Goal: Task Accomplishment & Management: Manage account settings

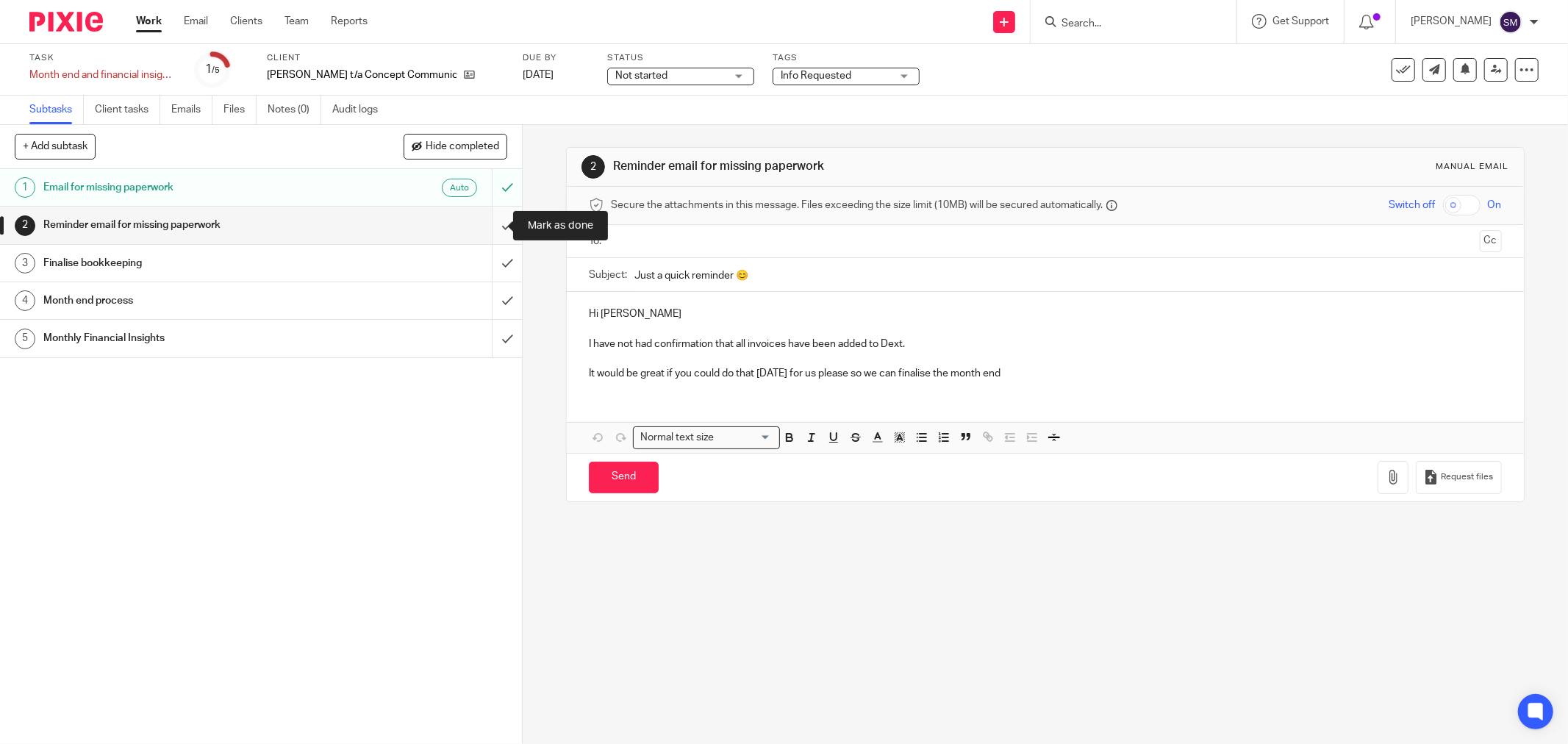
click at [489, 221] on input "submit" at bounding box center [260, 225] width 522 height 37
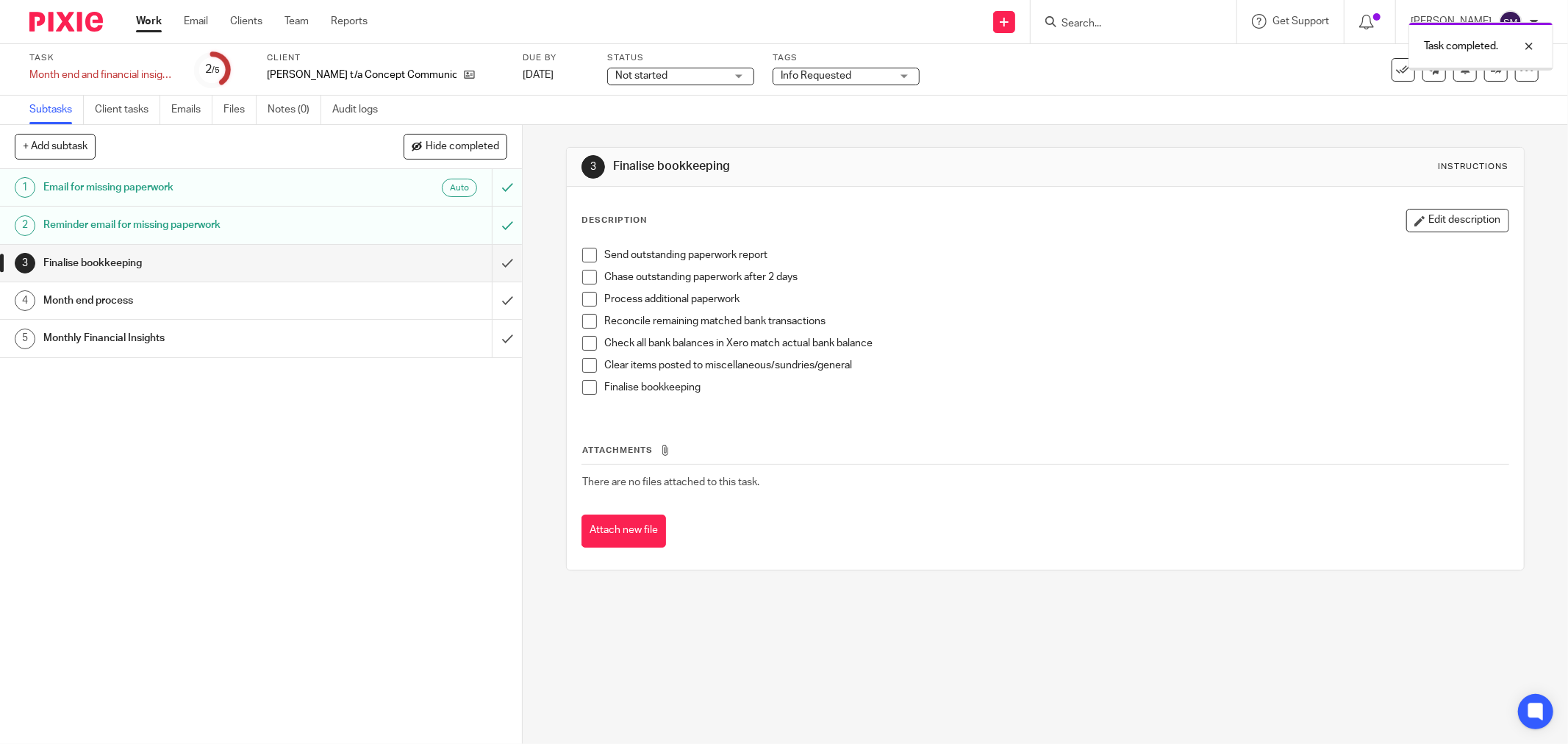
click at [663, 81] on span "Not started" at bounding box center [670, 76] width 111 height 16
click at [363, 501] on div "1 Email for missing paperwork Auto 2 Reminder email for missing paperwork 3 Fin…" at bounding box center [260, 457] width 522 height 575
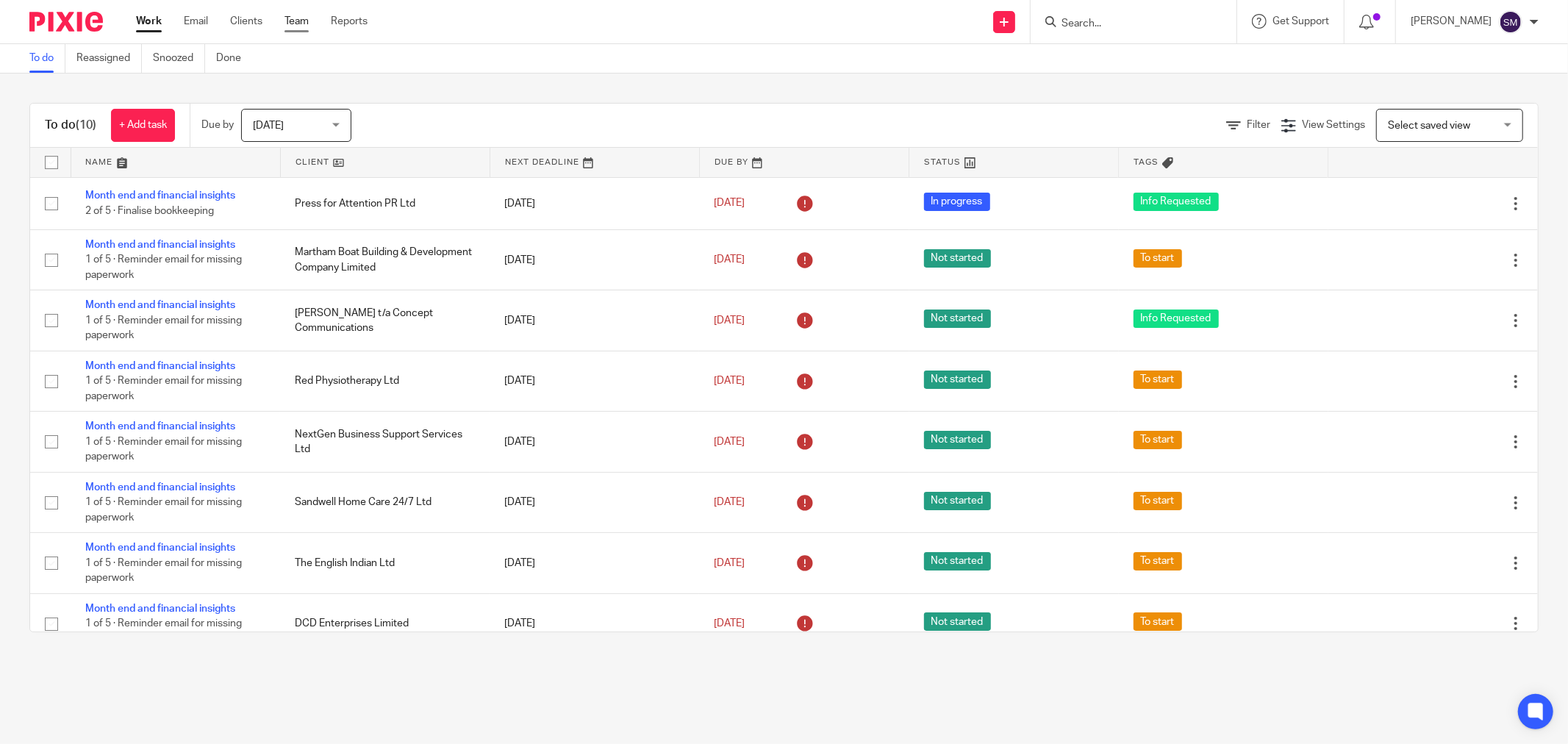
click at [291, 28] on link "Team" at bounding box center [297, 21] width 24 height 15
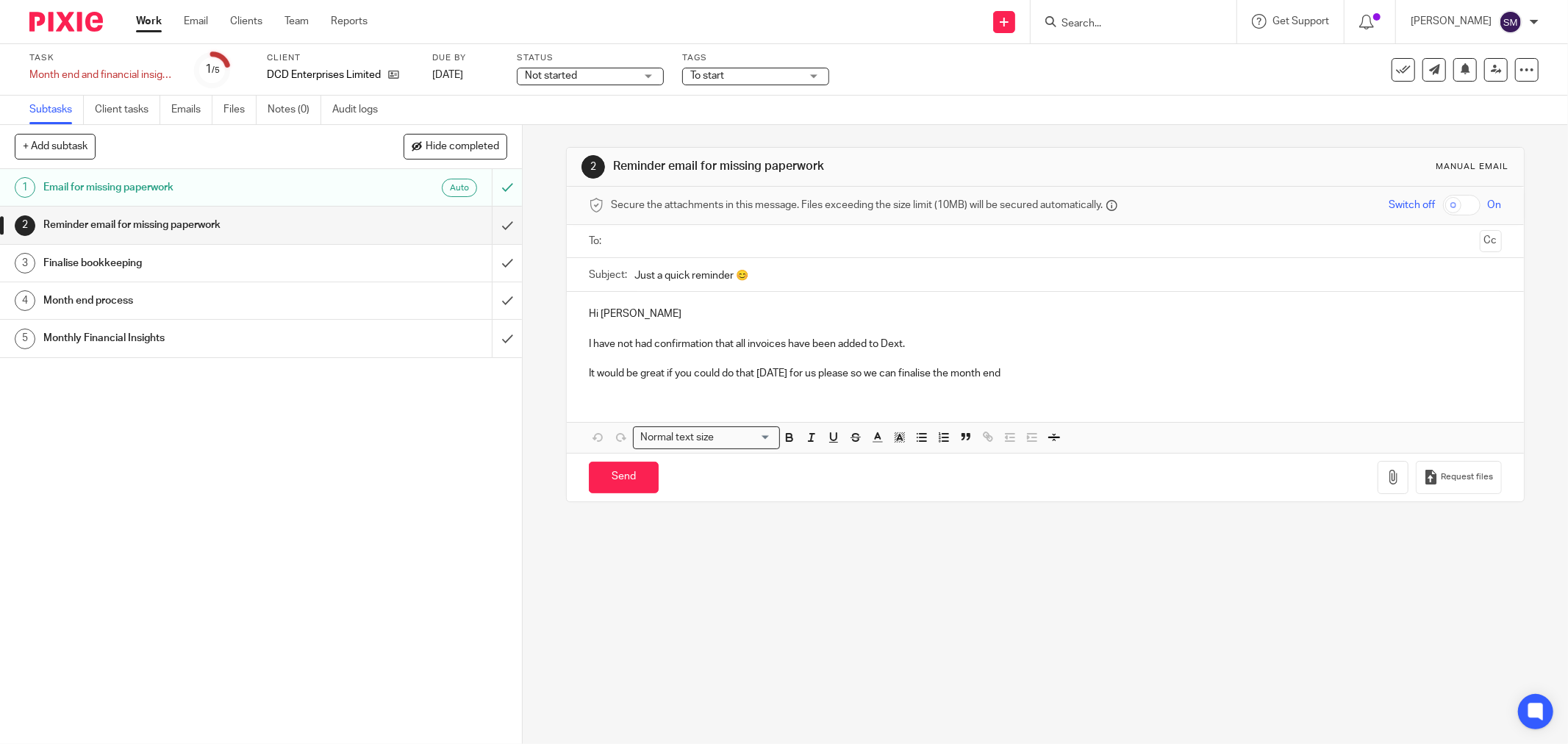
click at [576, 78] on span "Not started" at bounding box center [551, 76] width 52 height 10
click at [553, 131] on span "In progress" at bounding box center [552, 130] width 51 height 10
click at [752, 76] on span "To start" at bounding box center [746, 76] width 111 height 16
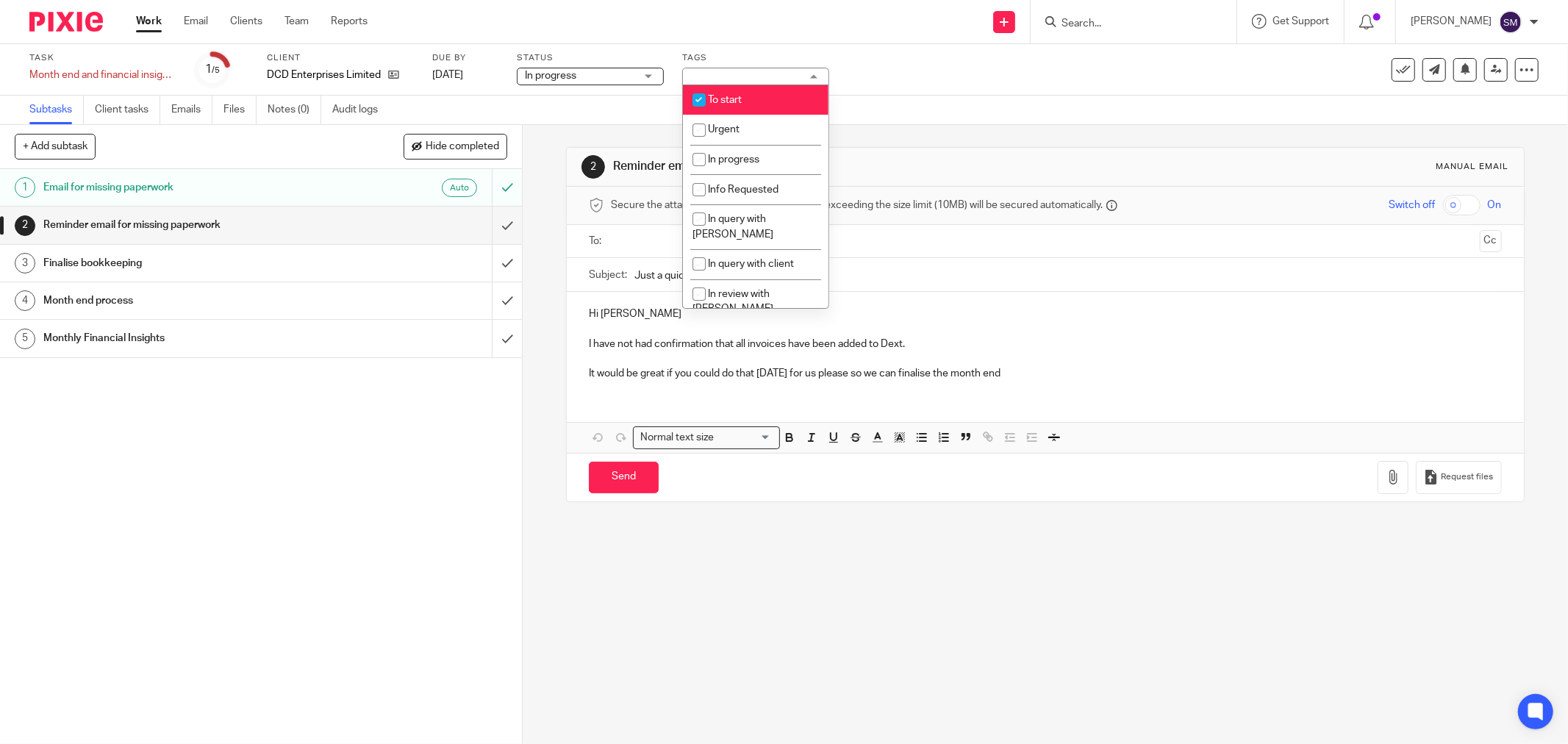
click at [736, 97] on span "To start" at bounding box center [725, 100] width 34 height 10
checkbox input "false"
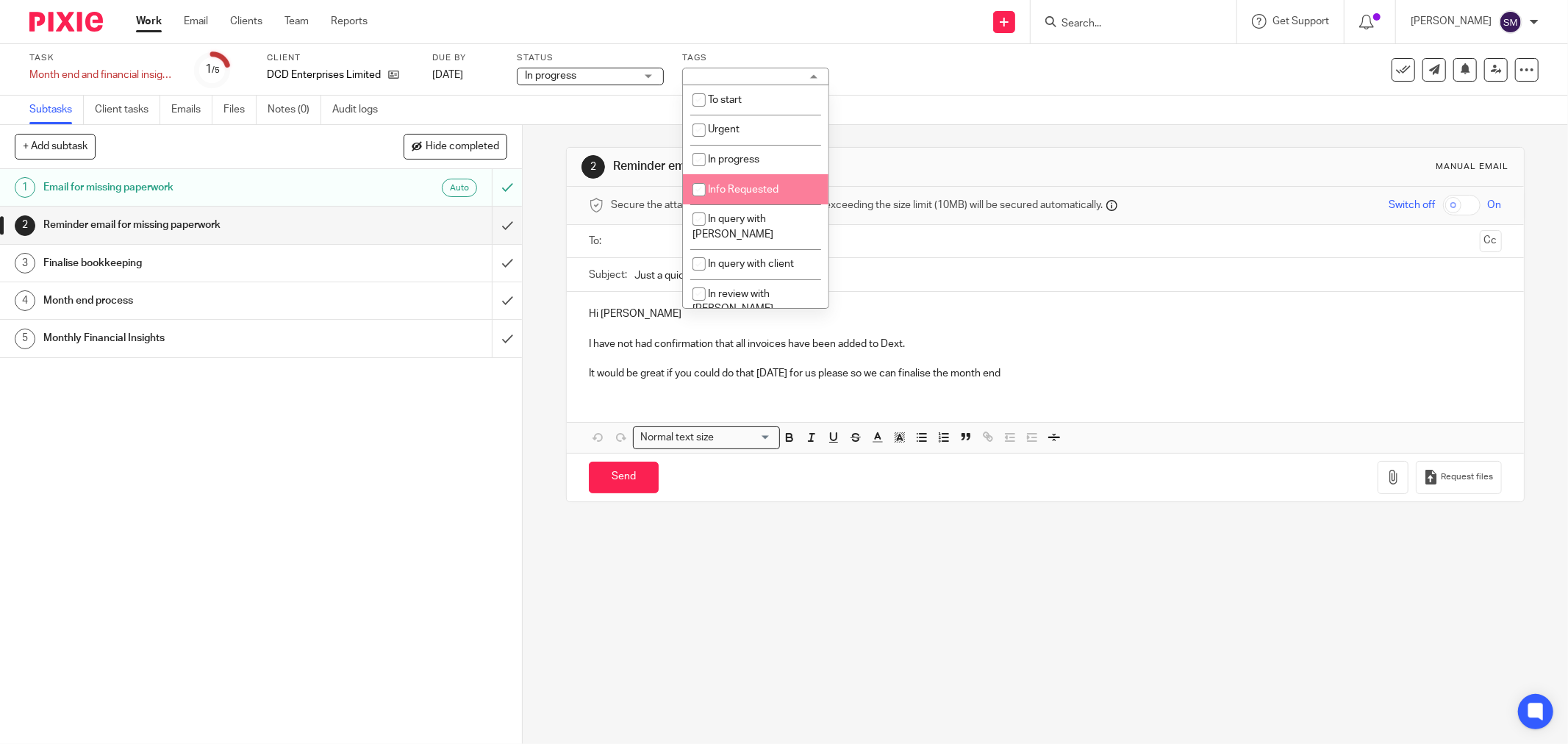
drag, startPoint x: 712, startPoint y: 188, endPoint x: 677, endPoint y: 212, distance: 42.4
click at [711, 189] on input "checkbox" at bounding box center [700, 190] width 28 height 28
checkbox input "true"
click at [409, 496] on div "1 Email for missing paperwork Auto 2 Reminder email for missing paperwork 3 Fin…" at bounding box center [260, 457] width 522 height 575
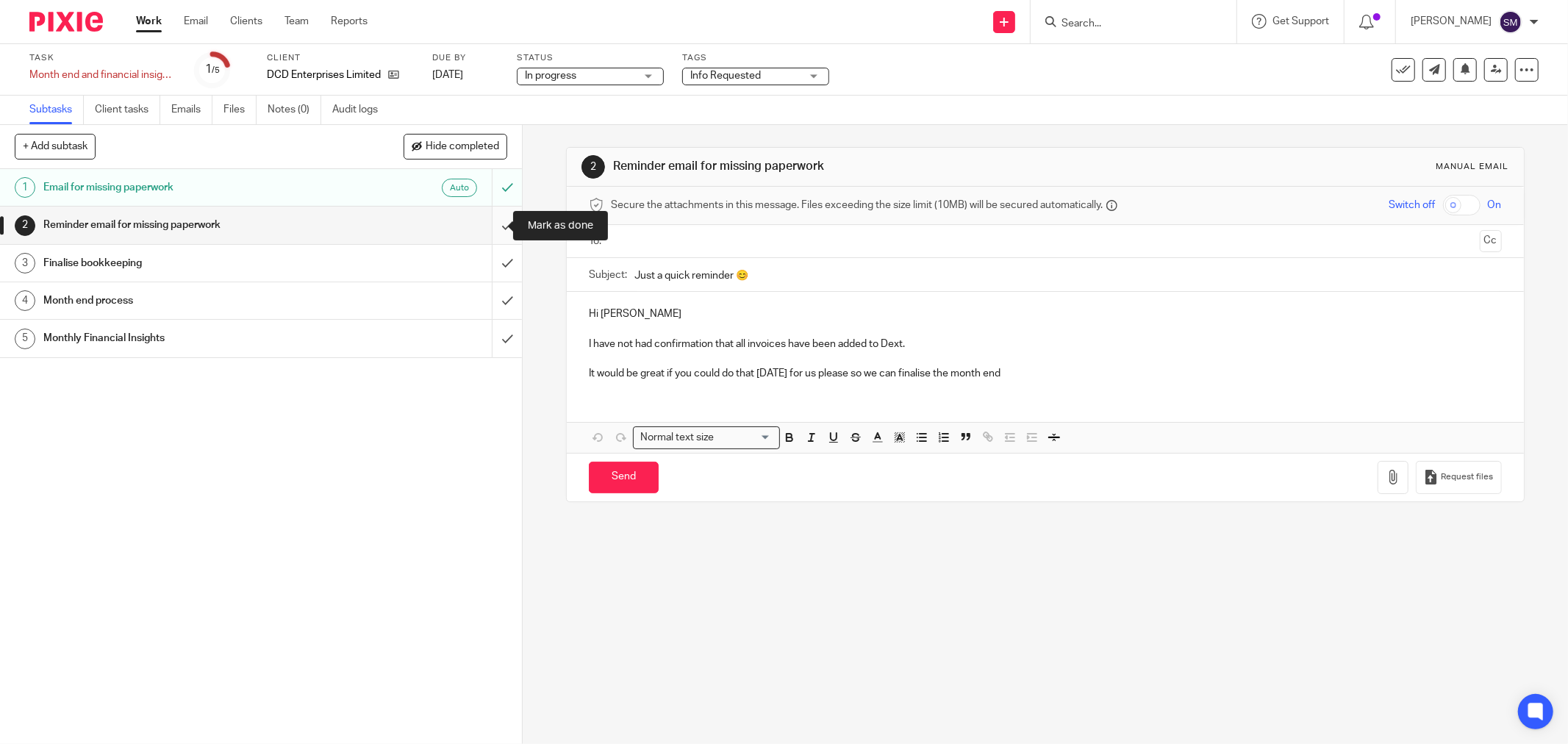
click at [487, 228] on input "submit" at bounding box center [260, 225] width 522 height 37
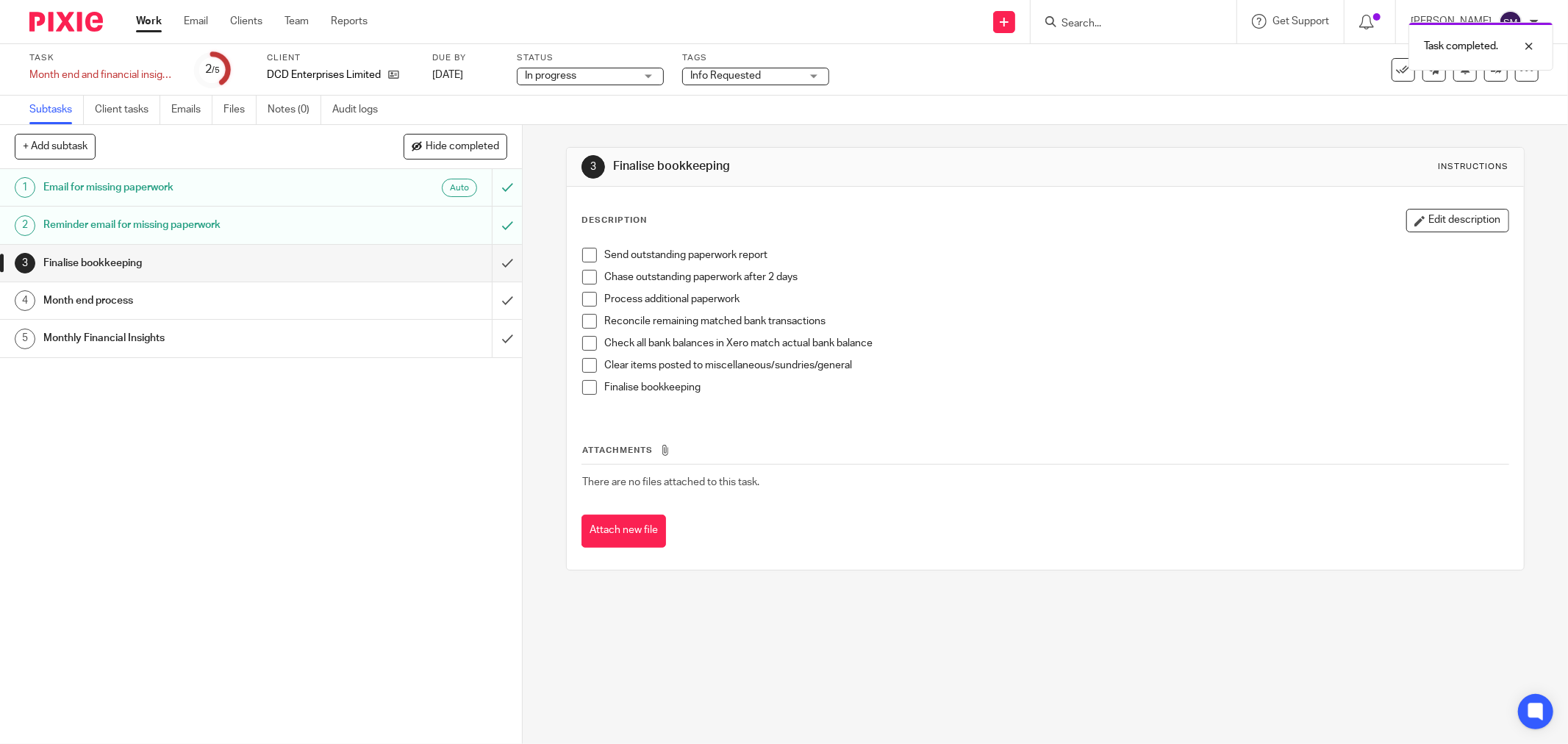
click at [127, 265] on h1 "Finalise bookkeeping" at bounding box center [188, 263] width 290 height 22
click at [583, 256] on span at bounding box center [590, 254] width 15 height 15
click at [583, 284] on span at bounding box center [590, 277] width 15 height 15
click at [145, 304] on h1 "Month end process" at bounding box center [188, 301] width 290 height 22
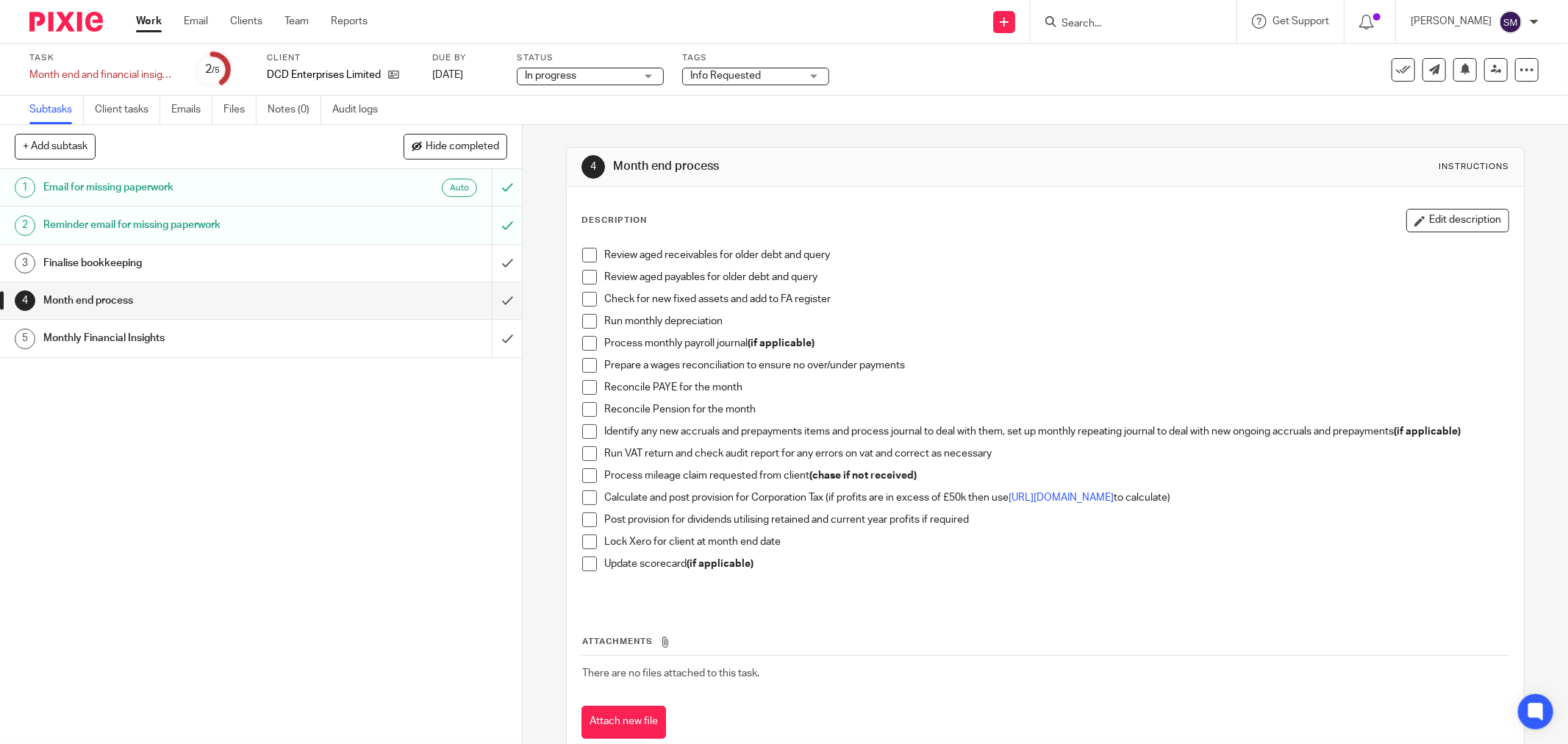
click at [320, 412] on div "1 Email for missing paperwork Auto 2 Reminder email for missing paperwork 3 Fin…" at bounding box center [260, 457] width 522 height 575
click at [588, 340] on span at bounding box center [590, 343] width 15 height 15
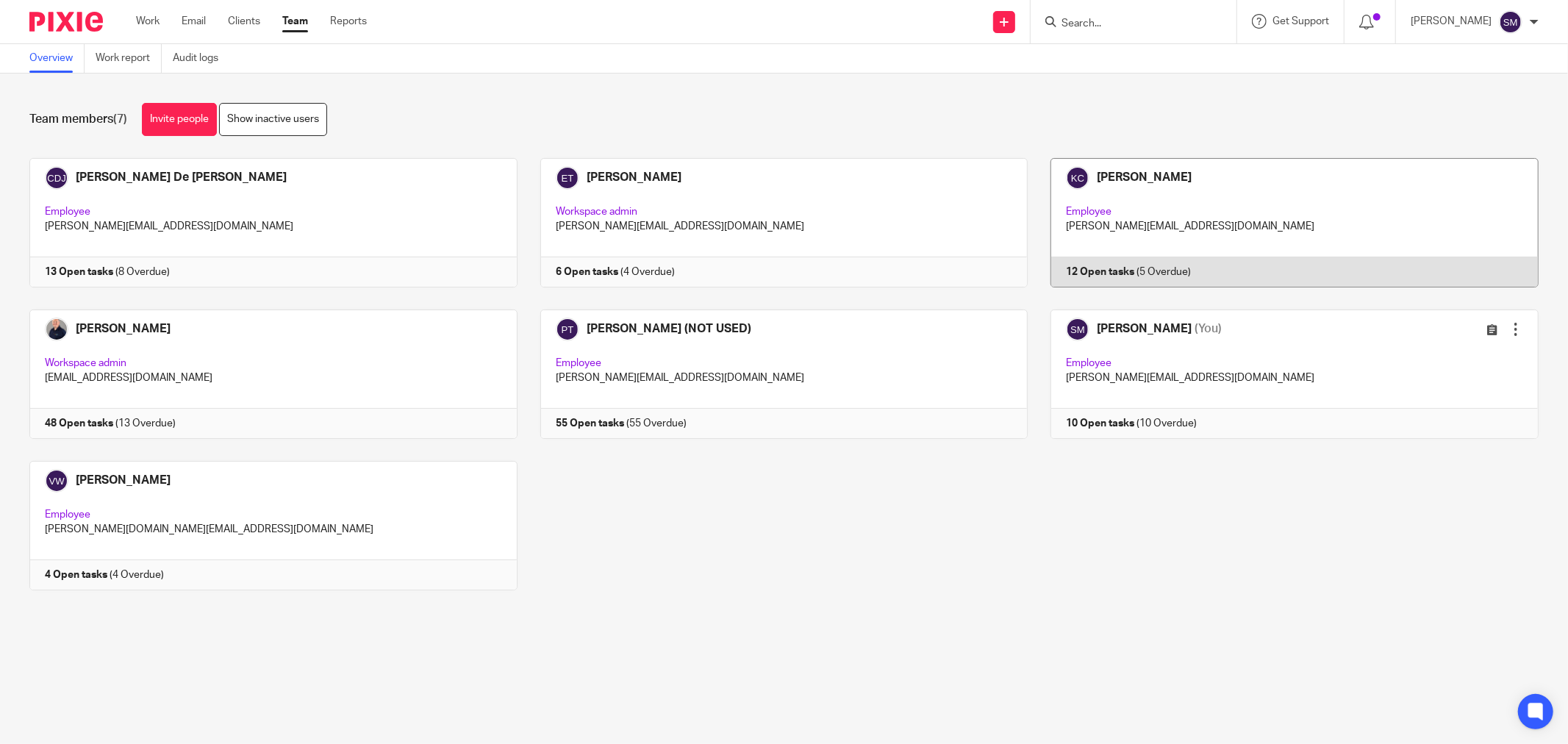
click at [1073, 269] on link at bounding box center [1283, 222] width 511 height 130
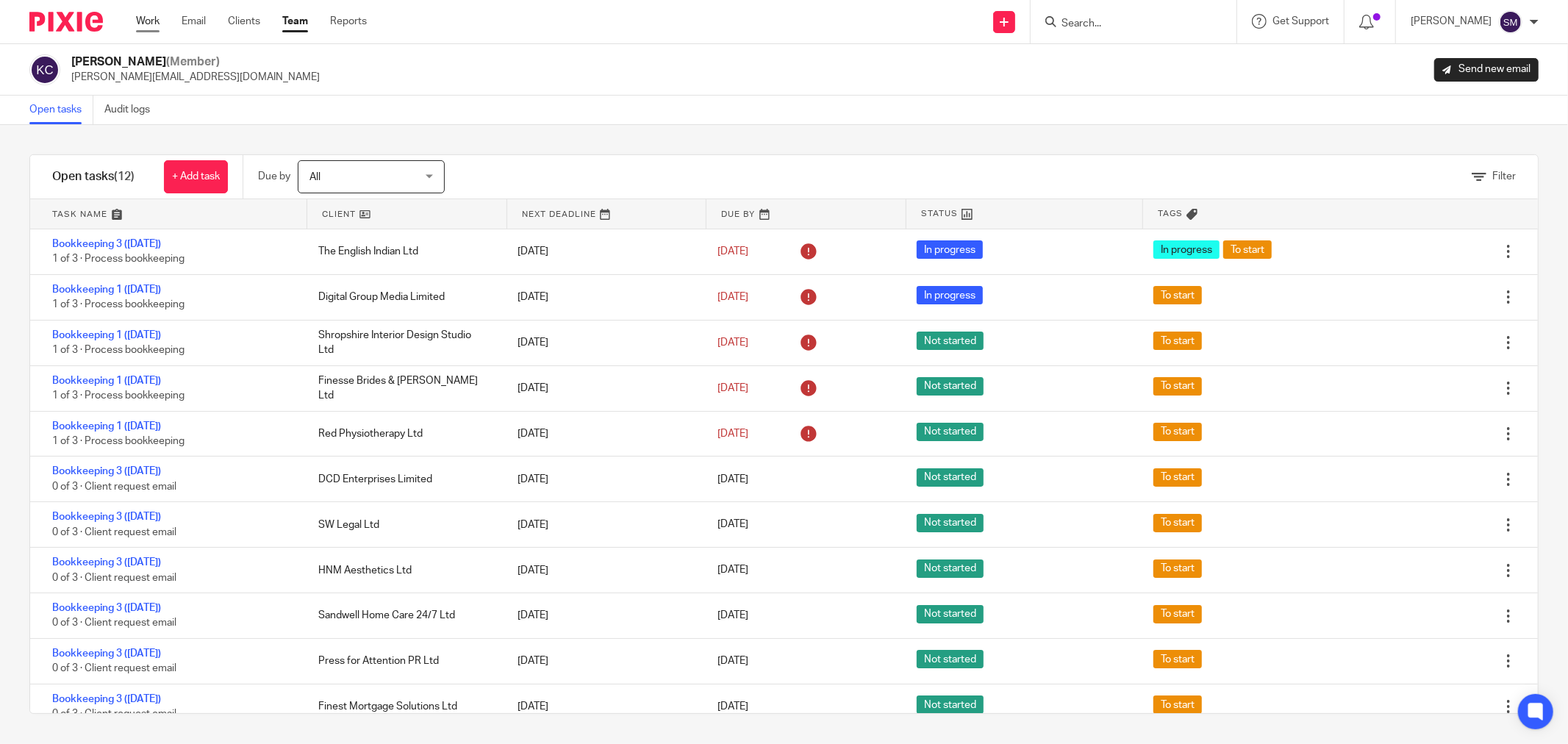
click at [154, 22] on link "Work" at bounding box center [147, 21] width 24 height 15
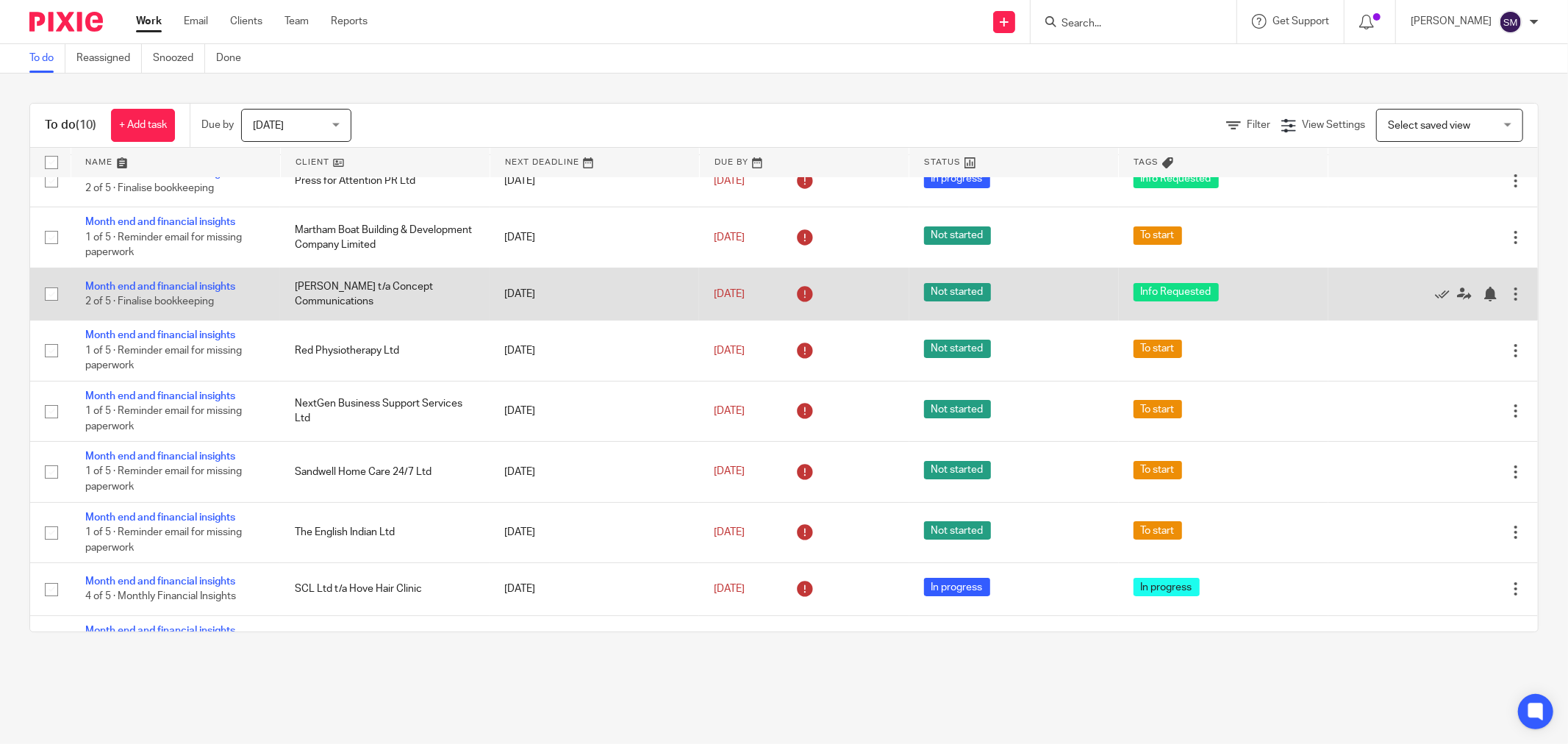
scroll to position [82, 0]
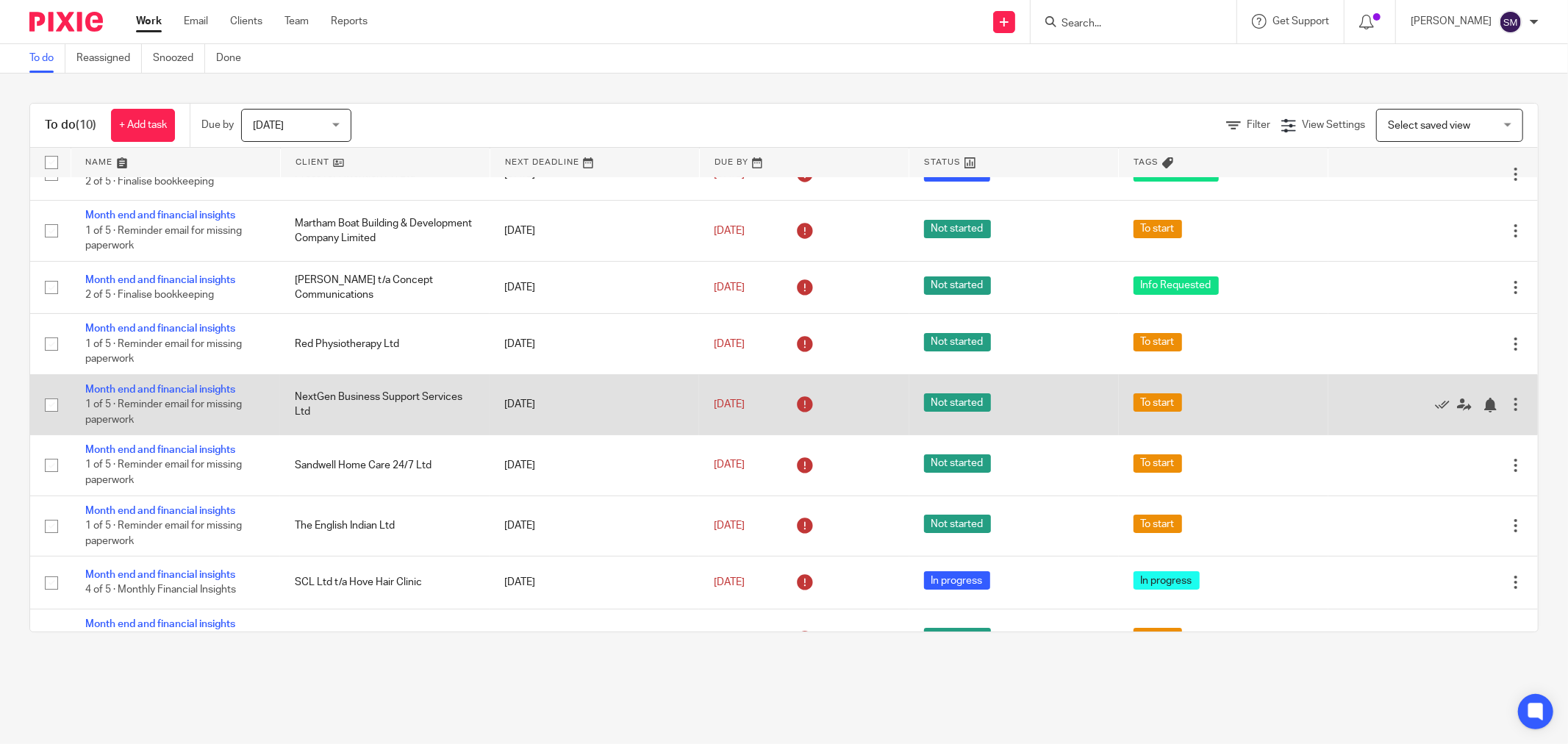
drag, startPoint x: 196, startPoint y: 399, endPoint x: 172, endPoint y: 398, distance: 24.0
drag, startPoint x: 172, startPoint y: 398, endPoint x: 155, endPoint y: 394, distance: 17.5
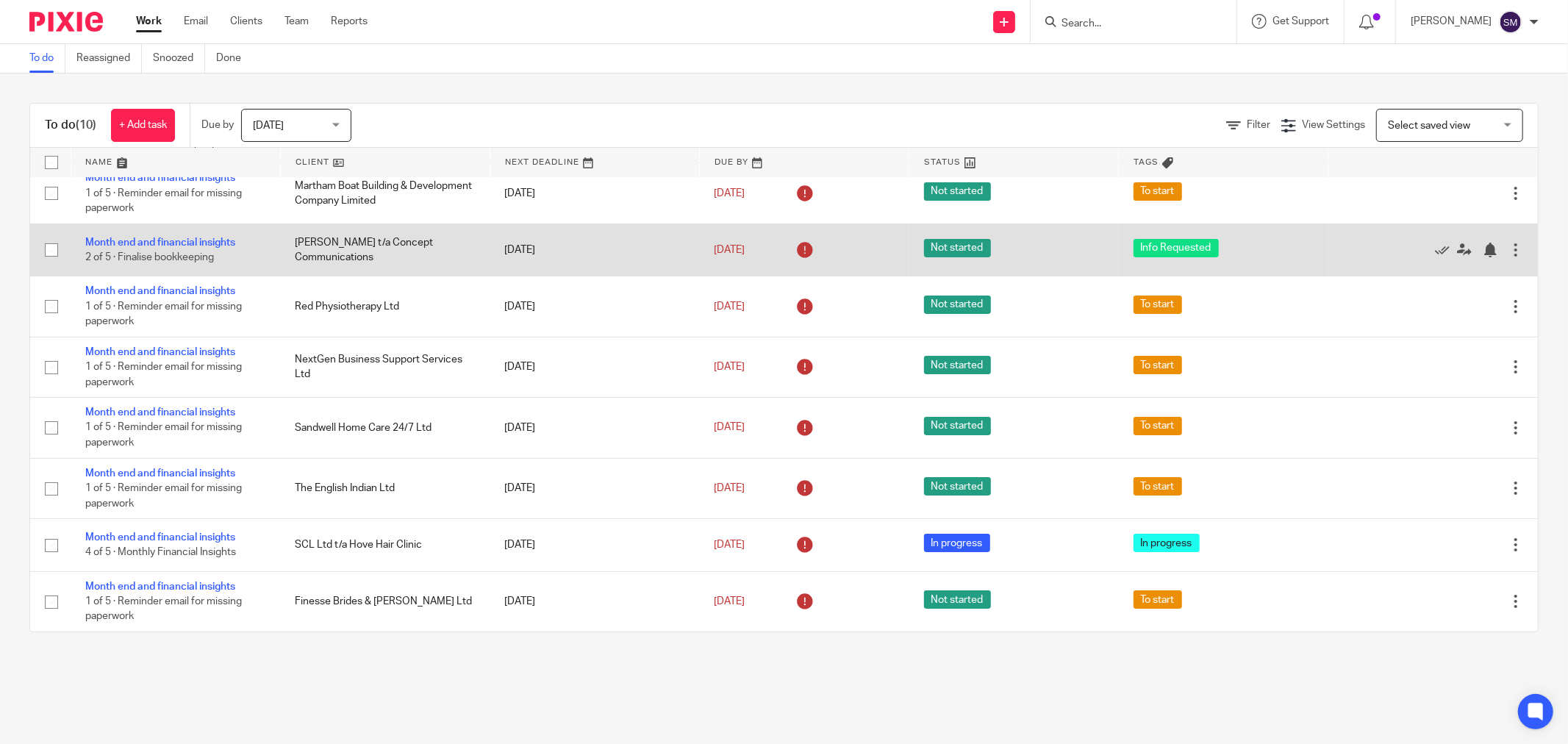
scroll to position [125, 0]
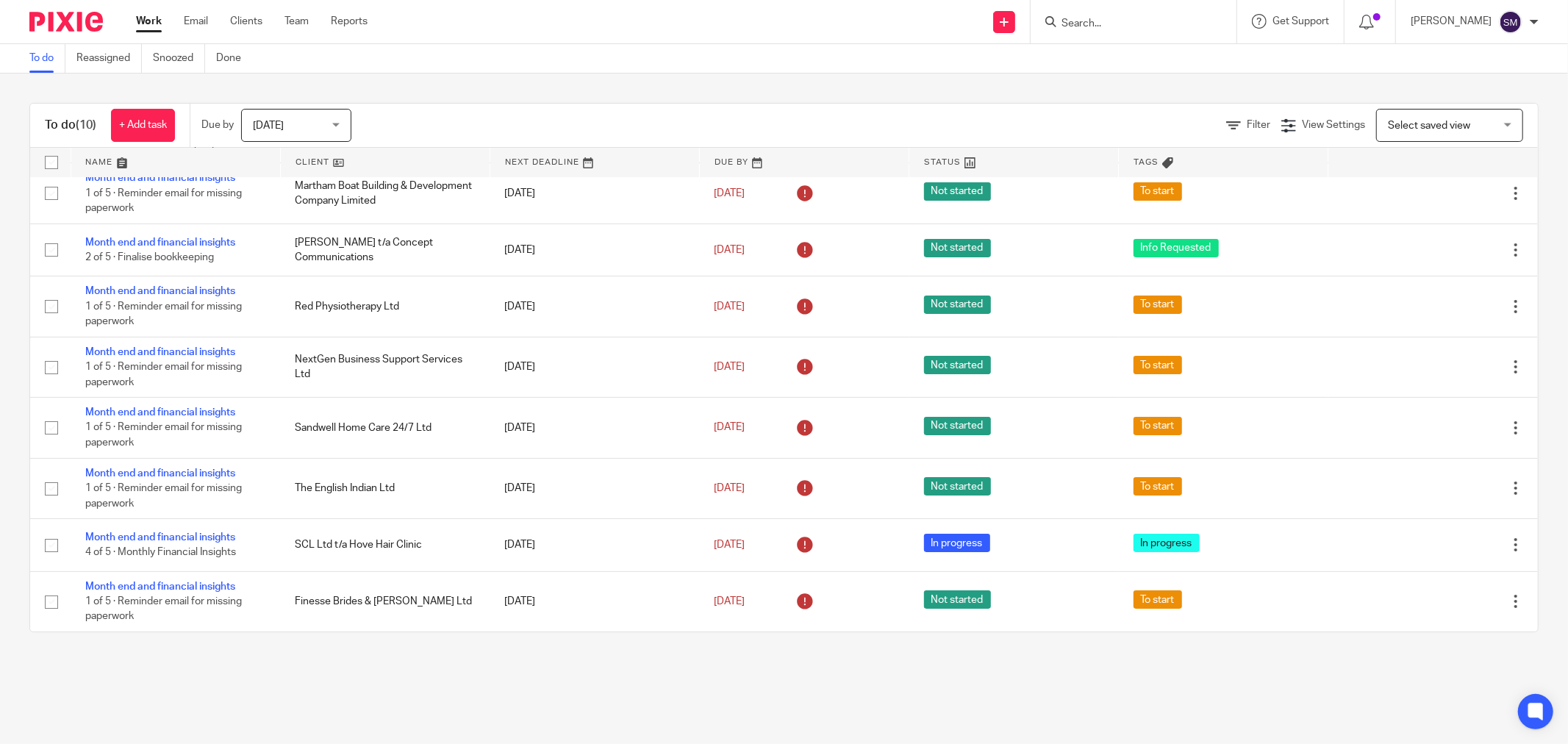
click at [1043, 90] on div "To do (10) + Add task Due by Today Today Today Tomorrow This week Next week Thi…" at bounding box center [784, 367] width 1568 height 588
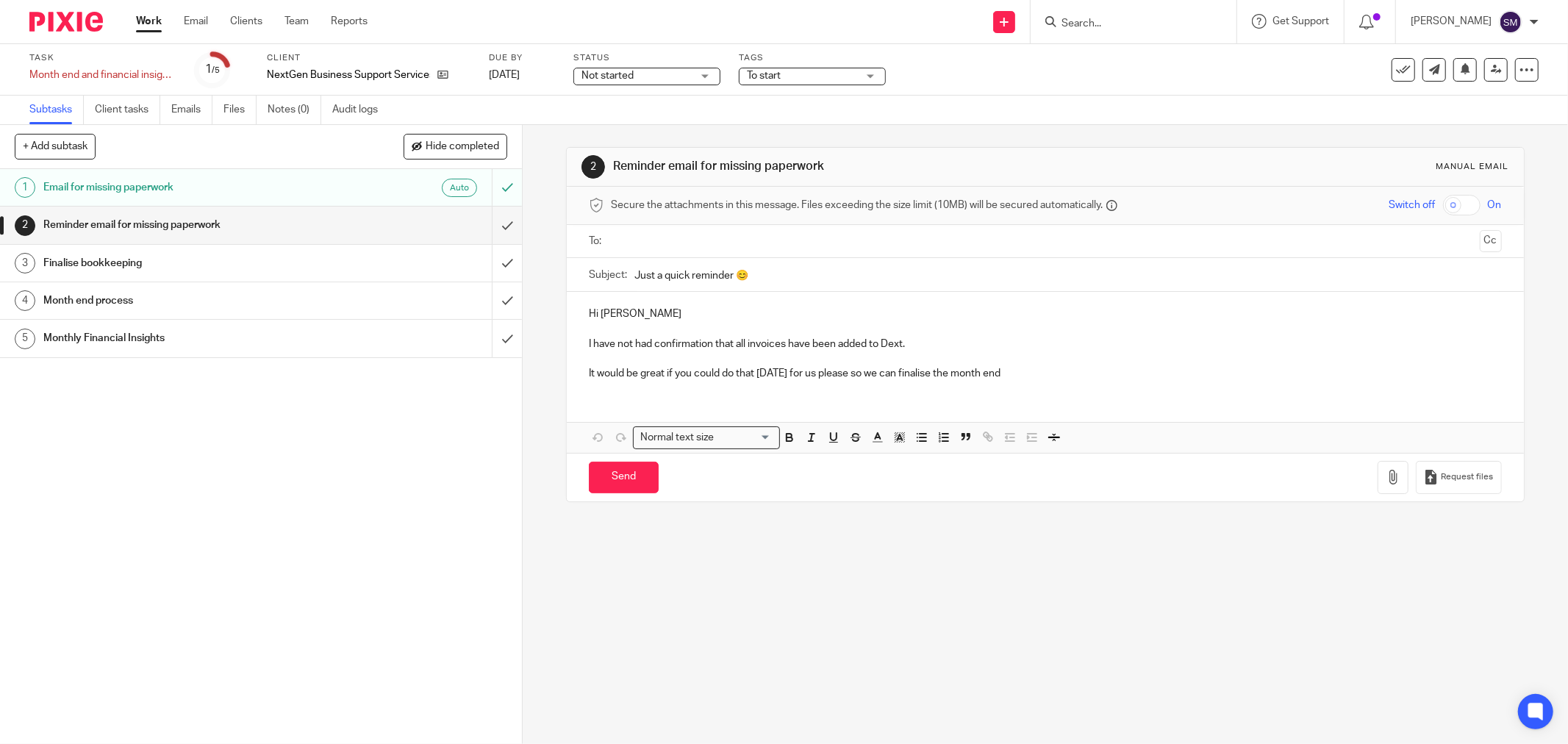
click at [712, 78] on div "Not started Not started" at bounding box center [646, 77] width 147 height 17
click at [615, 124] on li "In progress" at bounding box center [646, 130] width 145 height 30
click at [794, 77] on span "To start" at bounding box center [802, 76] width 111 height 16
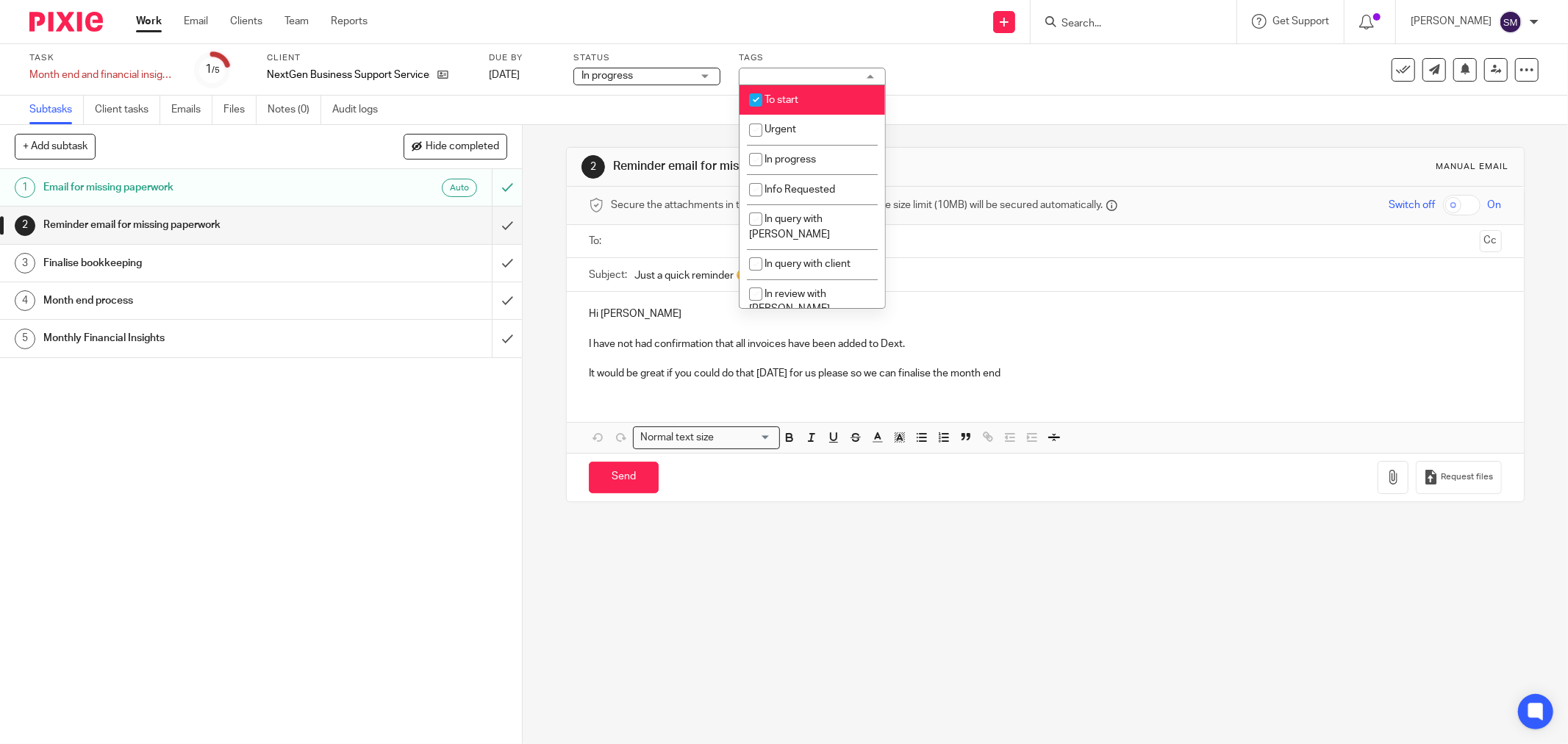
click at [785, 98] on span "To start" at bounding box center [781, 100] width 34 height 10
checkbox input "false"
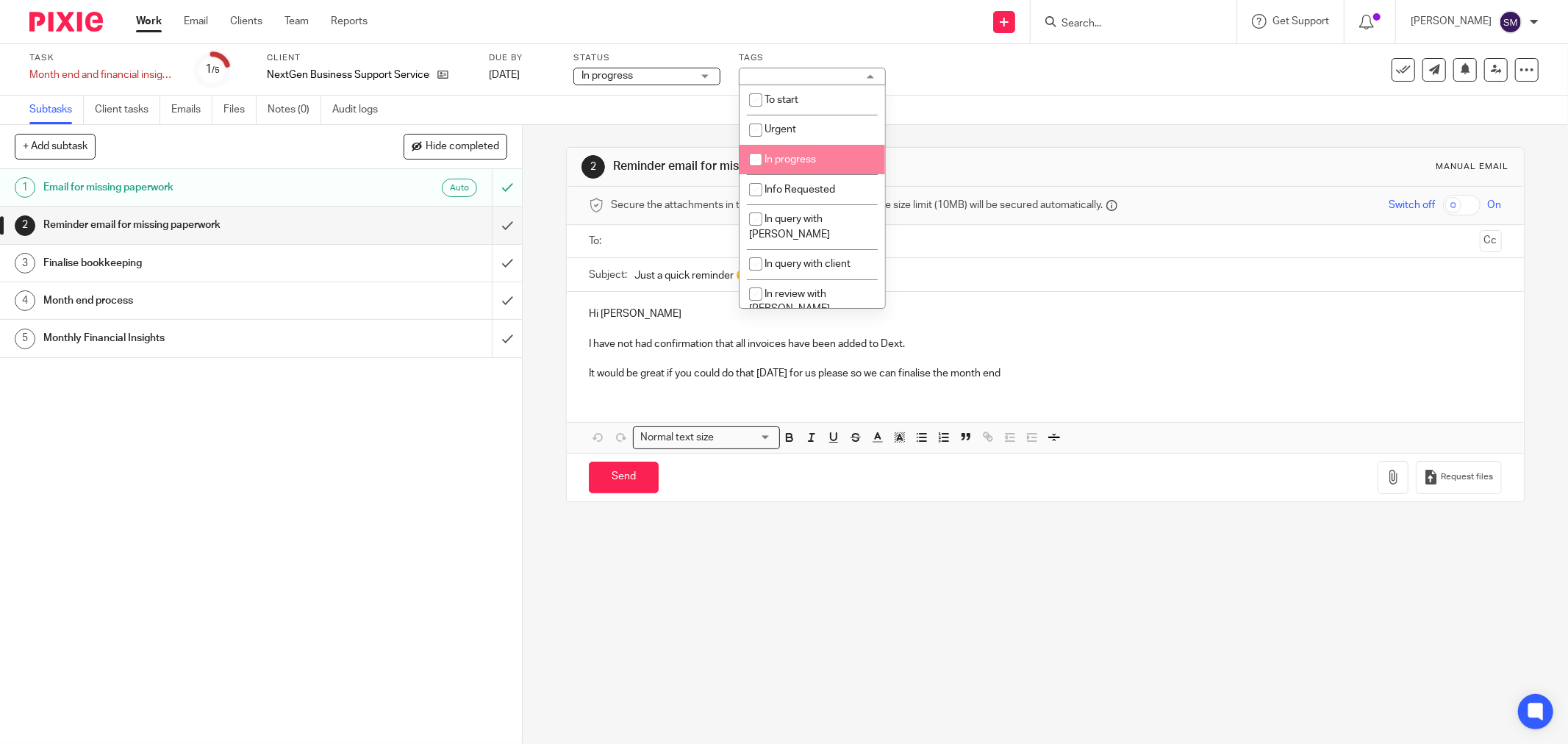
click at [841, 157] on li "In progress" at bounding box center [812, 159] width 145 height 30
checkbox input "true"
click at [959, 111] on div "Subtasks Client tasks Emails Files Notes (0) Audit logs" at bounding box center [784, 111] width 1568 height 30
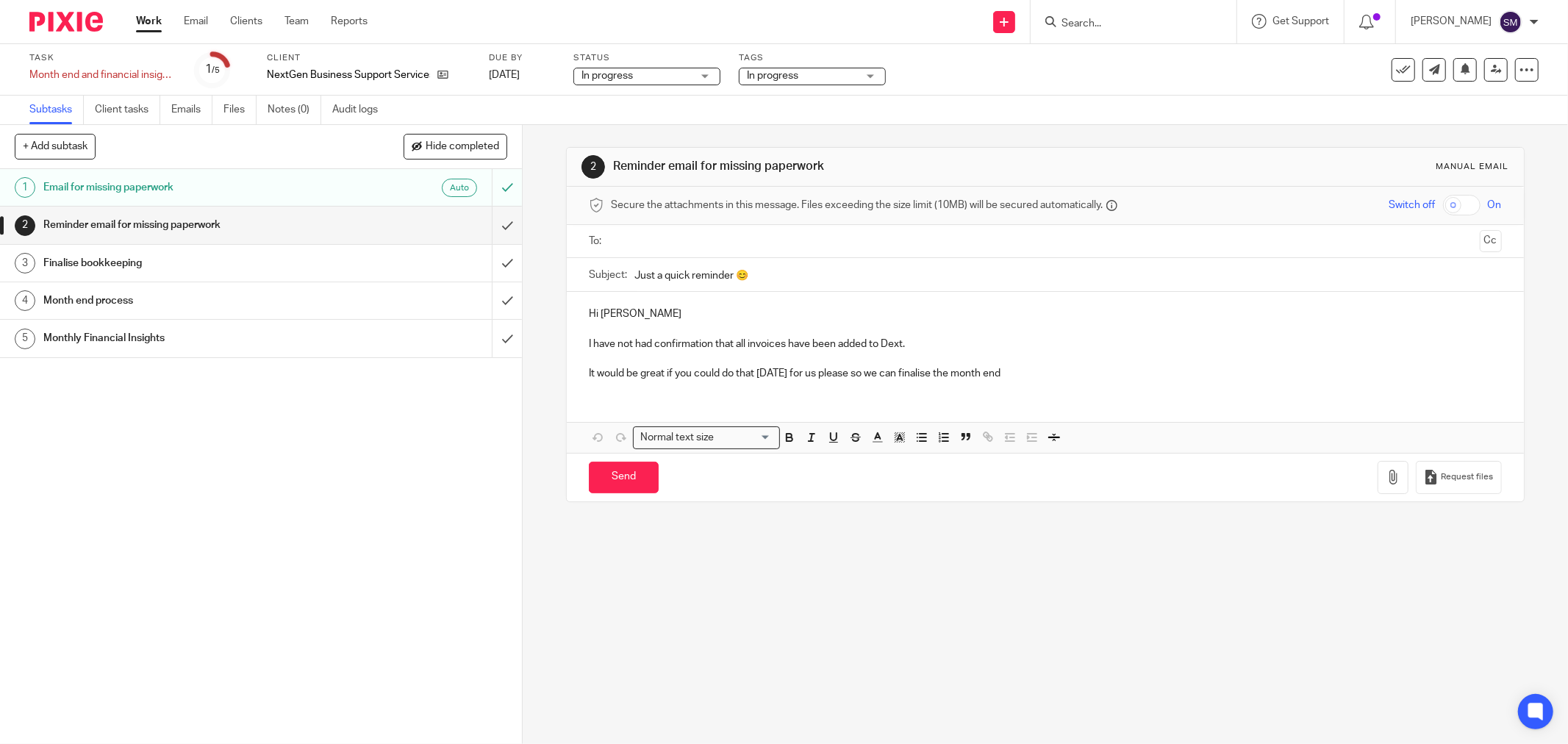
click at [164, 224] on h1 "Reminder email for missing paperwork" at bounding box center [188, 225] width 290 height 22
click at [438, 229] on div "Reminder email for missing paperwork" at bounding box center [260, 225] width 434 height 22
click at [490, 225] on input "submit" at bounding box center [260, 225] width 522 height 37
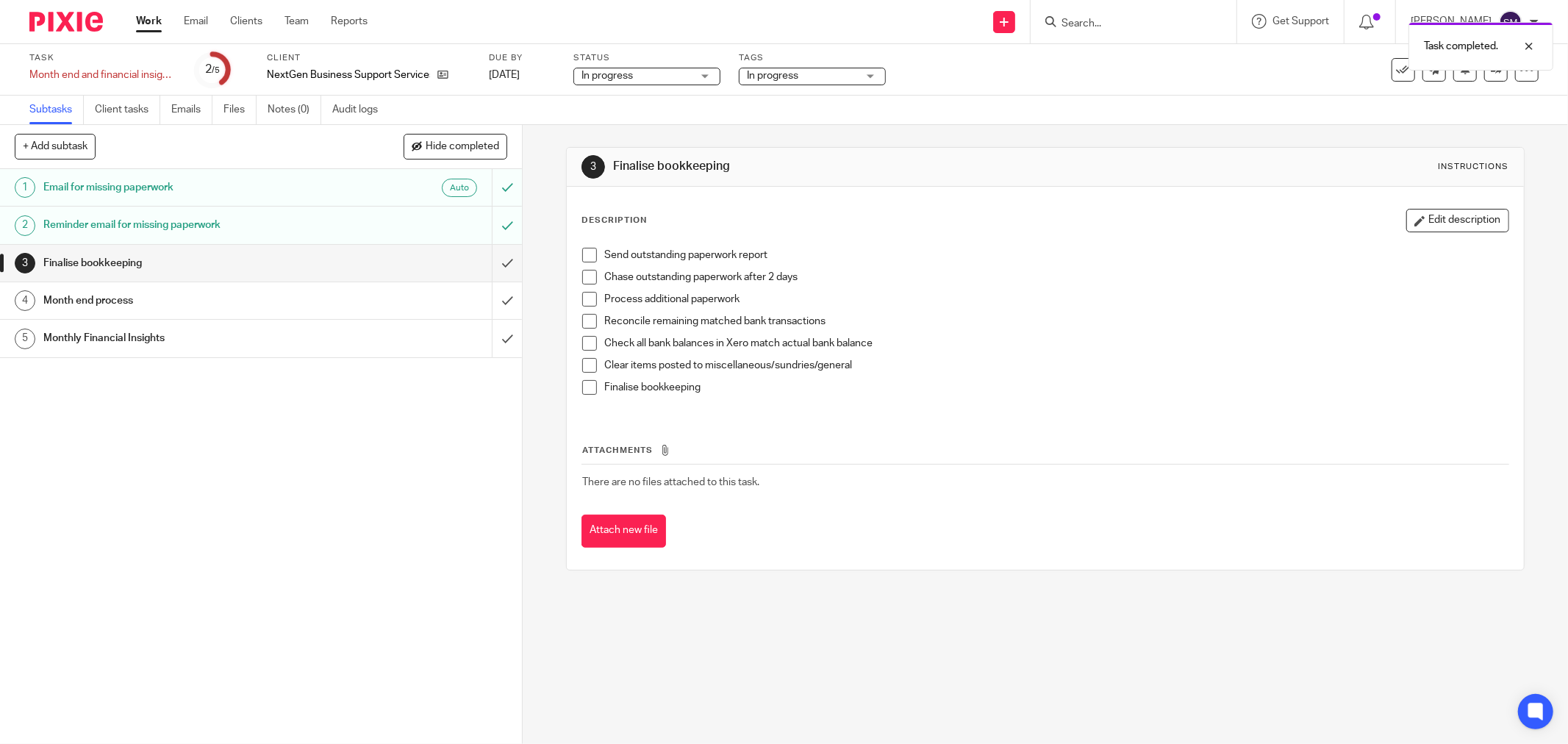
click at [147, 267] on h1 "Finalise bookkeeping" at bounding box center [188, 263] width 290 height 22
click at [591, 275] on span at bounding box center [590, 277] width 15 height 15
click at [137, 304] on h1 "Month end process" at bounding box center [188, 301] width 290 height 22
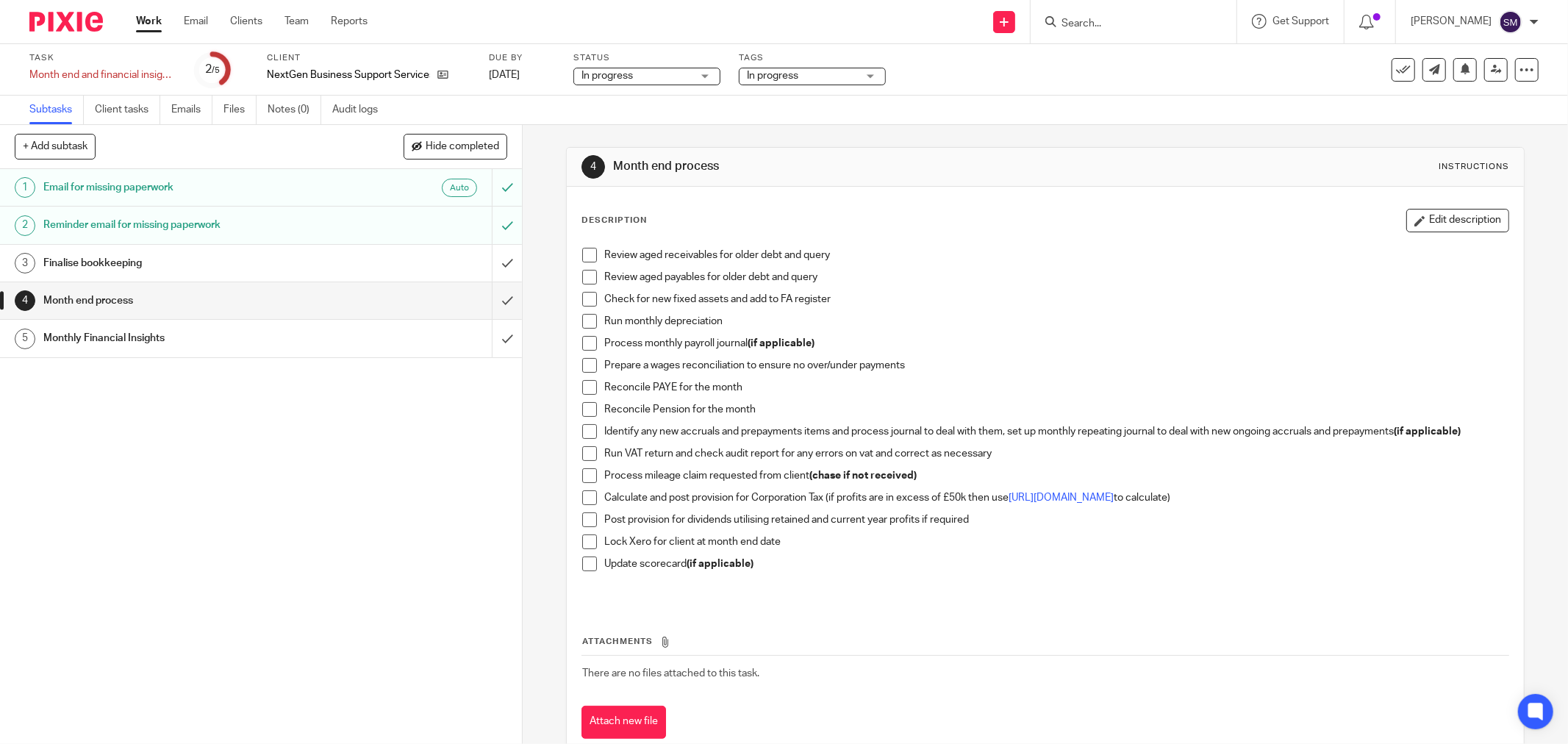
click at [865, 78] on div "In progress" at bounding box center [812, 77] width 147 height 17
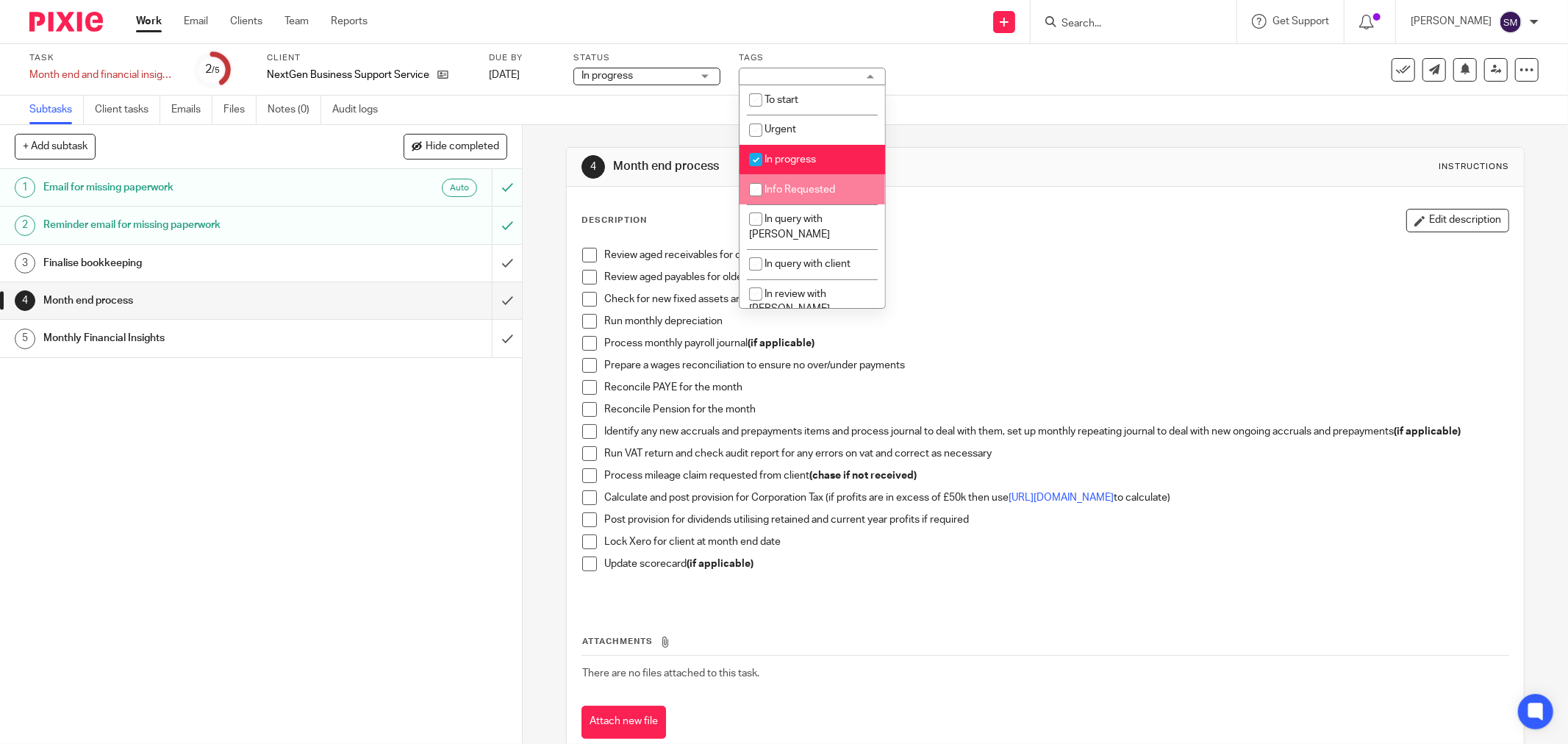
click at [793, 167] on li "In progress" at bounding box center [812, 159] width 145 height 30
checkbox input "false"
click at [787, 189] on span "Info Requested" at bounding box center [800, 190] width 71 height 10
checkbox input "true"
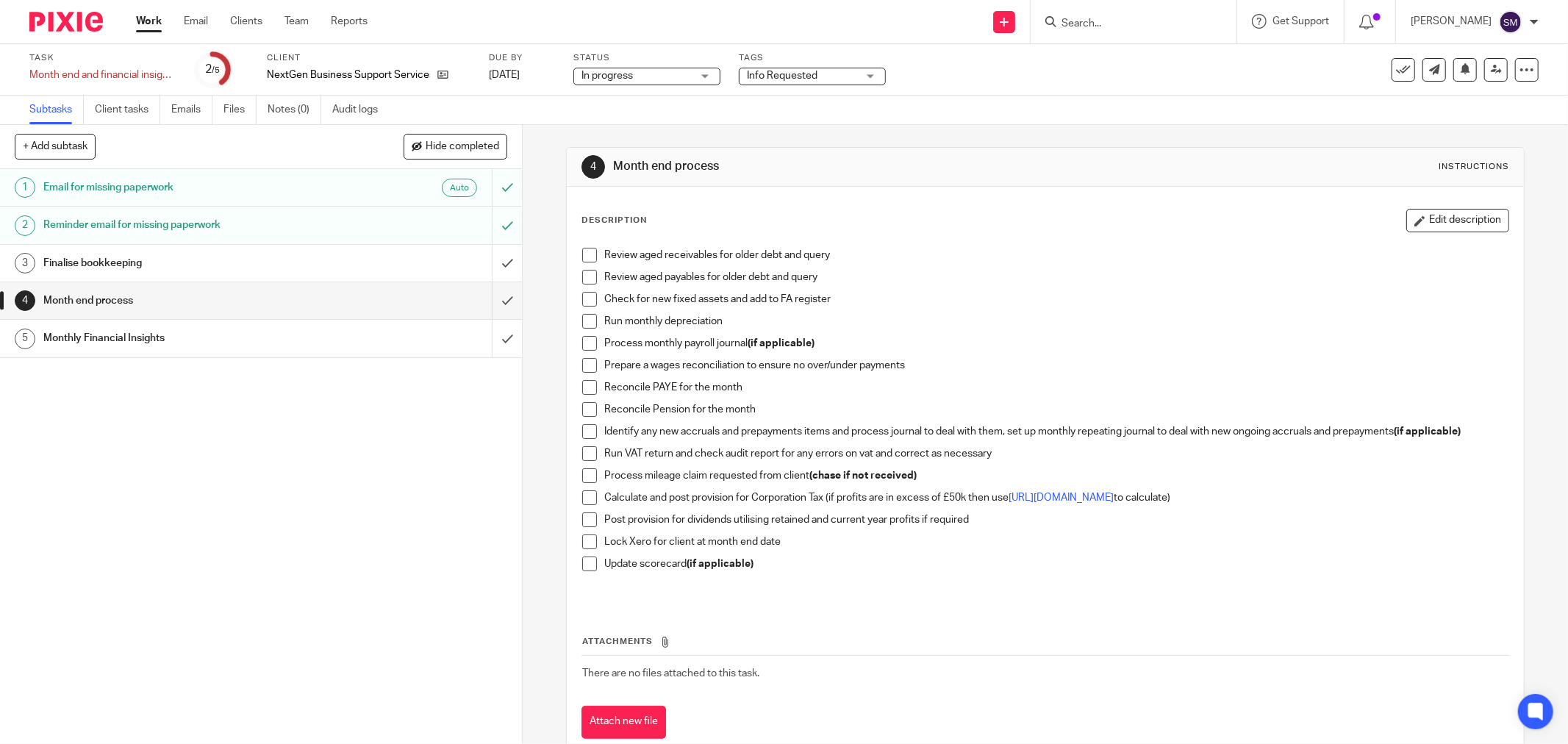
click at [583, 258] on span at bounding box center [590, 254] width 15 height 15
click at [583, 277] on span at bounding box center [590, 277] width 15 height 15
click at [583, 309] on li "Check for new fixed assets and add to FA register" at bounding box center [1046, 302] width 927 height 22
click at [585, 302] on span at bounding box center [590, 299] width 15 height 15
click at [586, 325] on span at bounding box center [590, 321] width 15 height 15
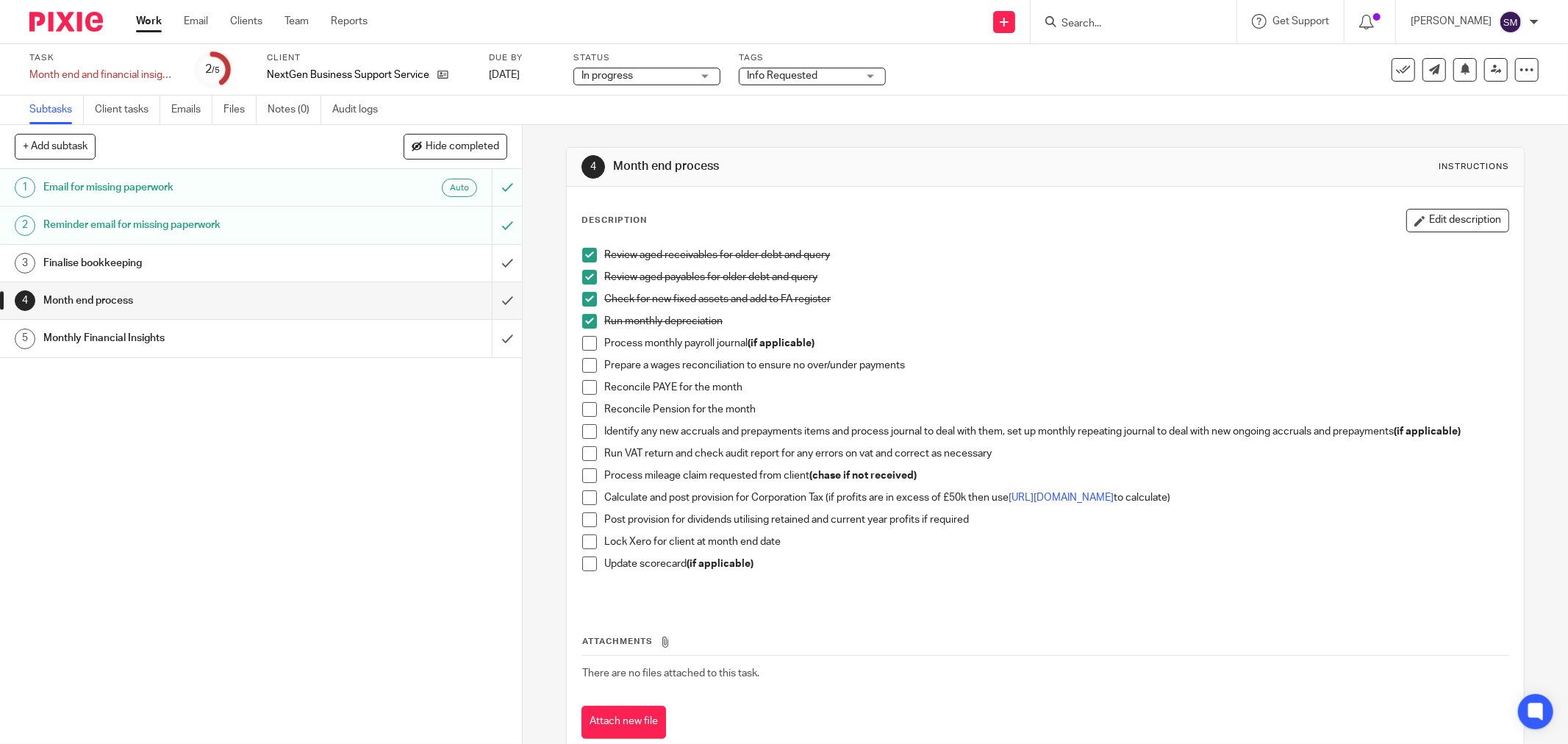
click at [585, 350] on span at bounding box center [590, 343] width 15 height 15
click at [588, 370] on span at bounding box center [590, 365] width 15 height 15
click at [583, 389] on span at bounding box center [590, 387] width 15 height 15
click at [585, 412] on span at bounding box center [590, 409] width 15 height 15
click at [585, 432] on span at bounding box center [590, 431] width 15 height 15
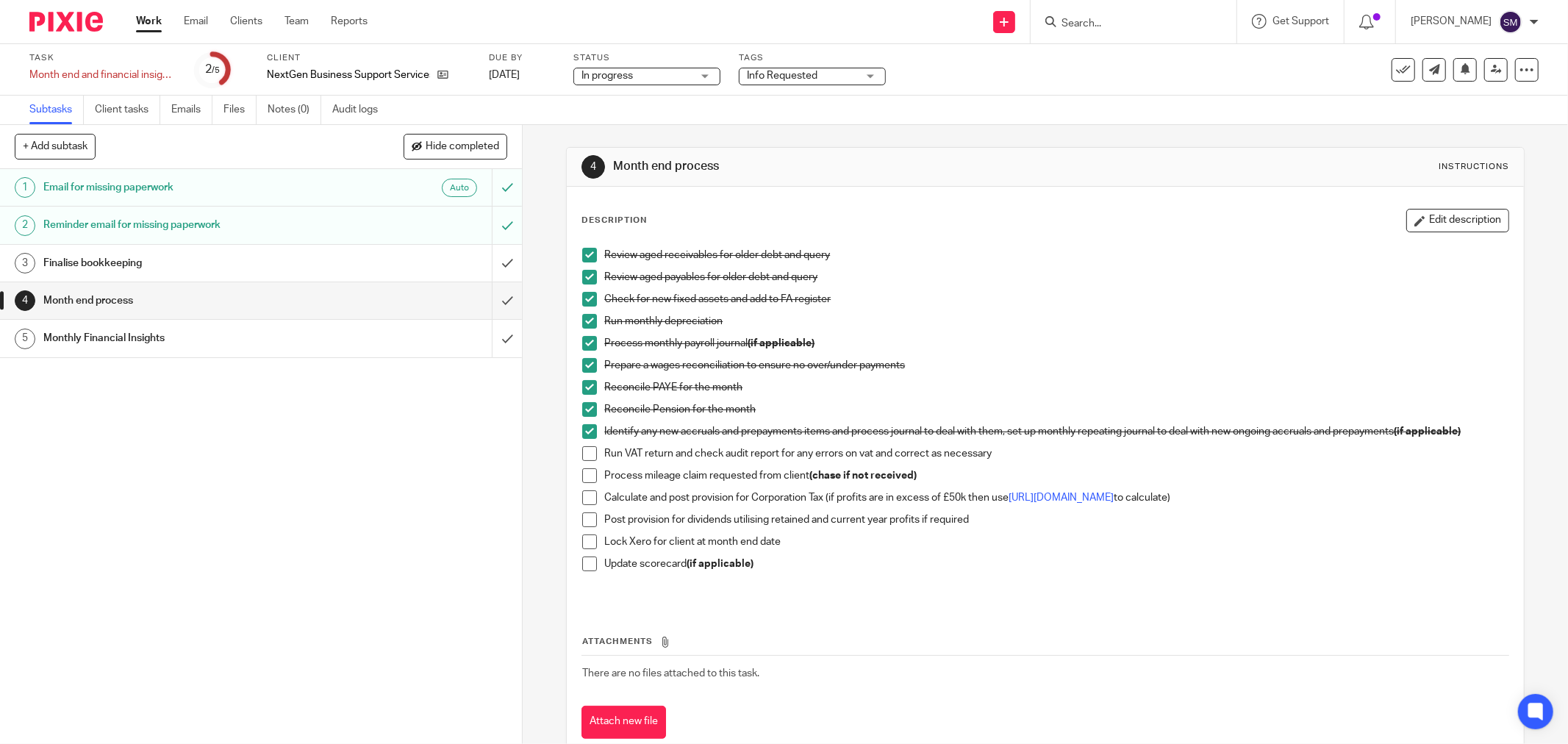
click at [583, 457] on span at bounding box center [590, 453] width 15 height 15
